Goal: Transaction & Acquisition: Subscribe to service/newsletter

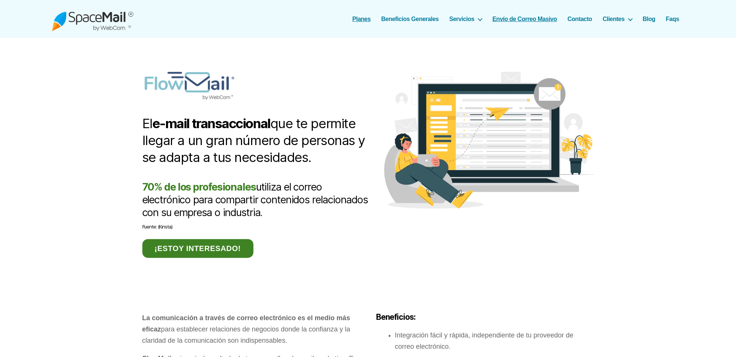
click at [360, 19] on link "Planes" at bounding box center [361, 18] width 18 height 7
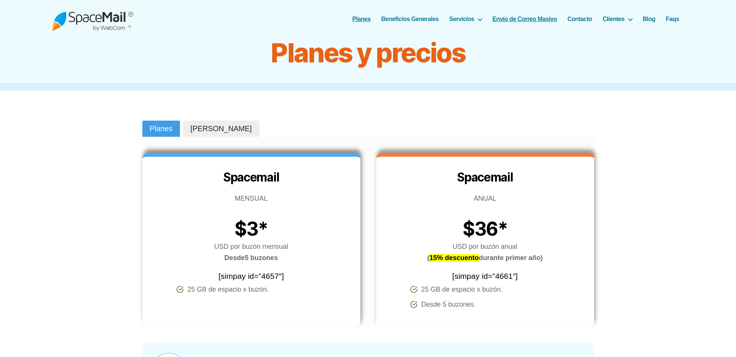
click at [516, 18] on link "Envío de Correo Masivo" at bounding box center [524, 18] width 64 height 7
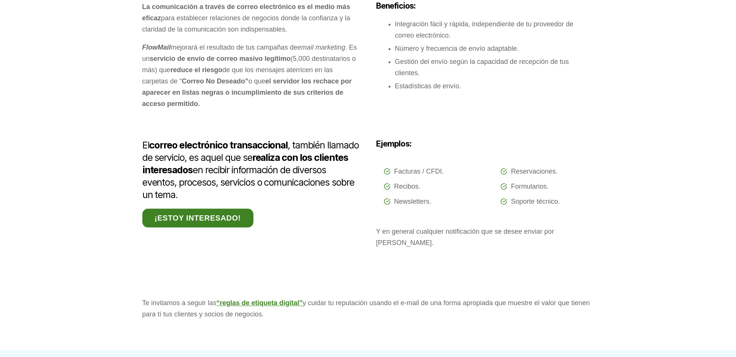
scroll to position [274, 0]
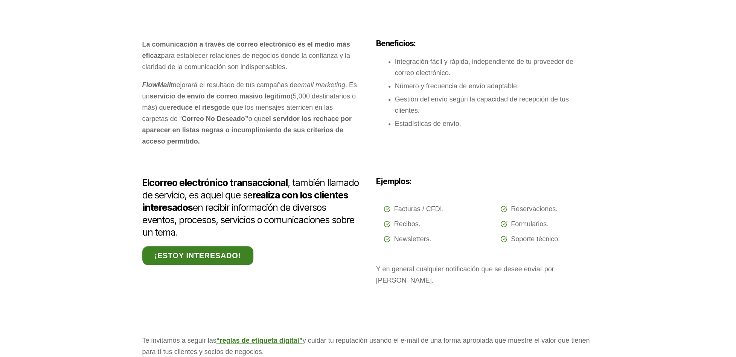
click at [195, 256] on link "¡Estoy interesado!" at bounding box center [197, 255] width 111 height 19
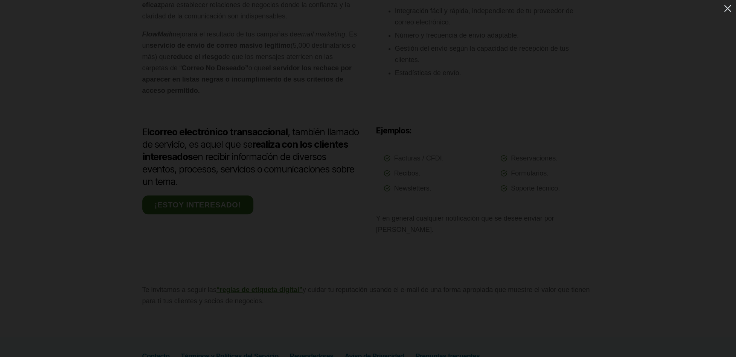
scroll to position [312, 0]
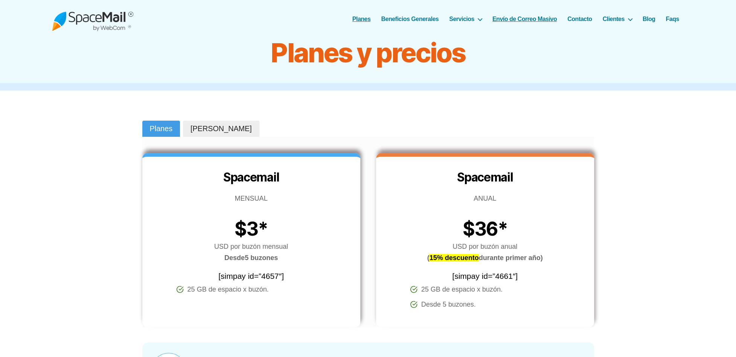
click at [513, 19] on link "Envío de Correo Masivo" at bounding box center [524, 18] width 64 height 7
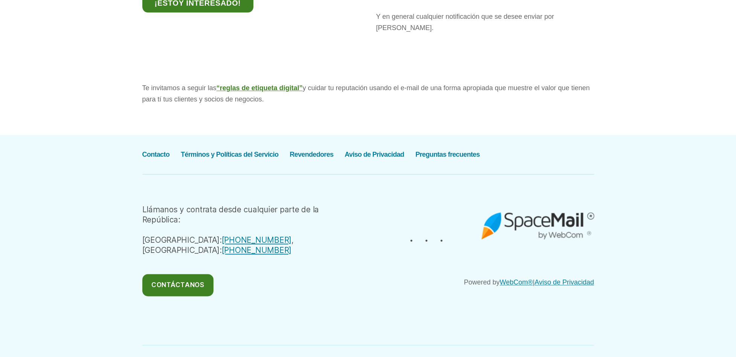
scroll to position [537, 0]
